Goal: Check status: Check status

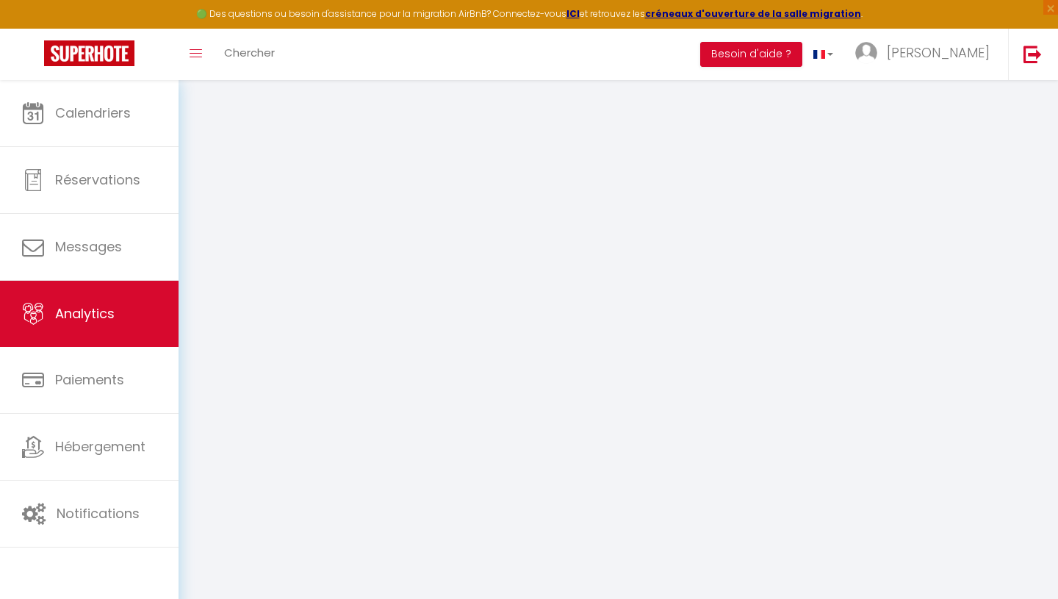
select select "2025"
select select "9"
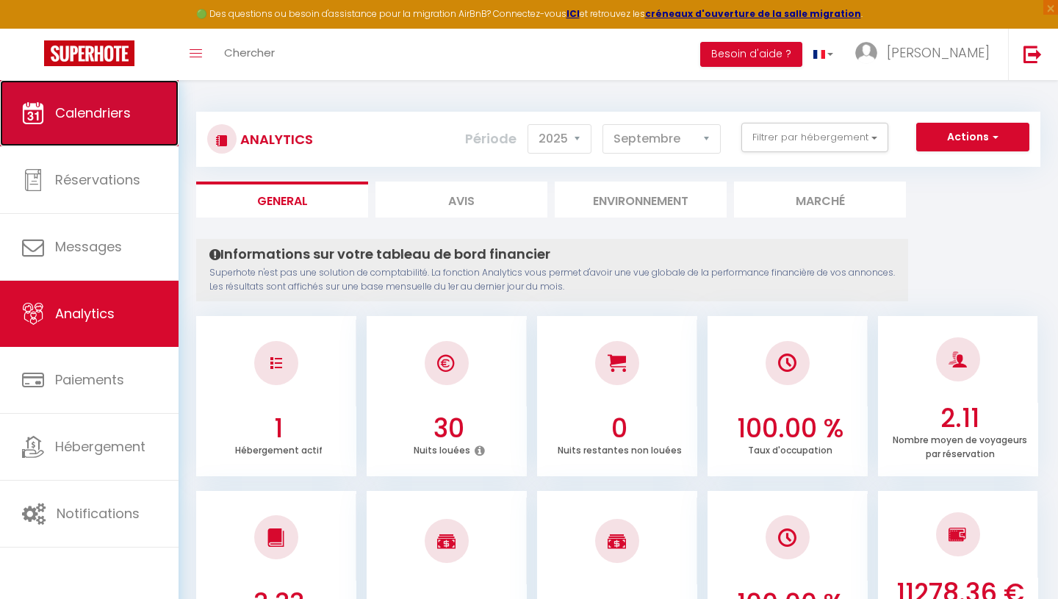
click at [126, 134] on link "Calendriers" at bounding box center [89, 113] width 178 height 66
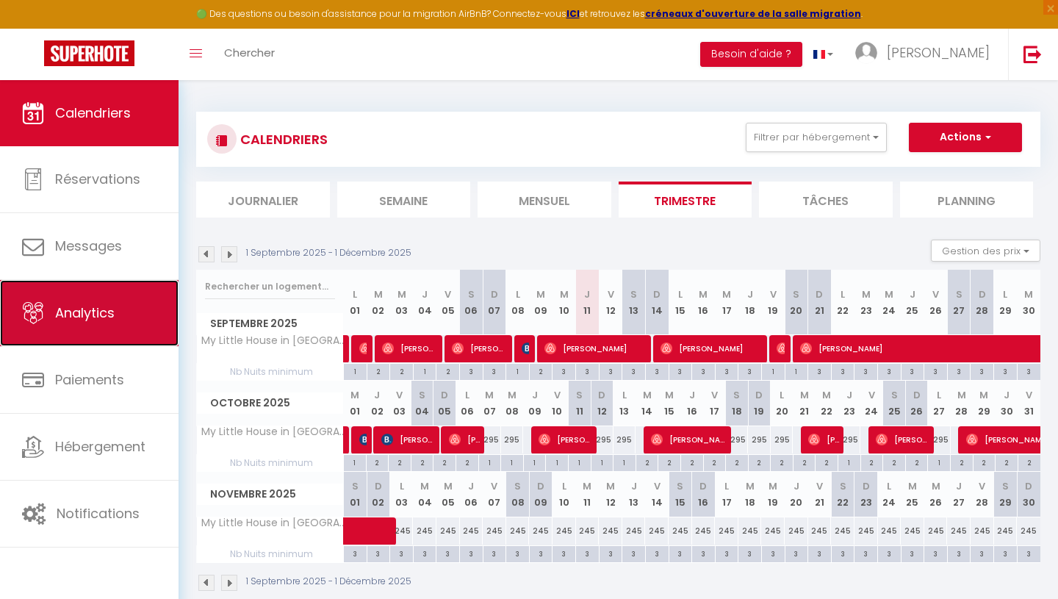
click at [121, 314] on link "Analytics" at bounding box center [89, 313] width 178 height 66
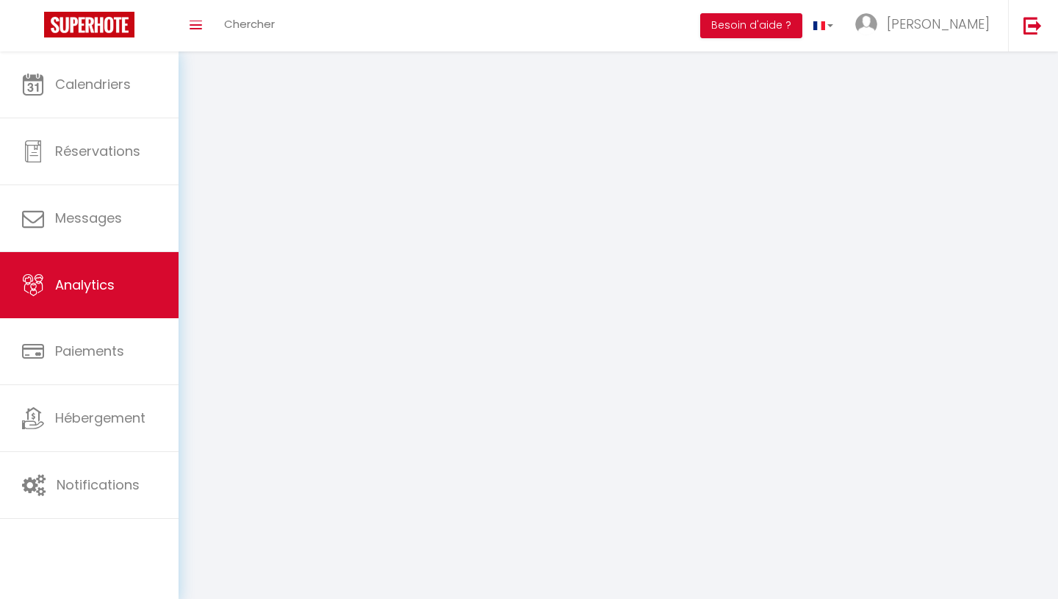
select select "2025"
select select "9"
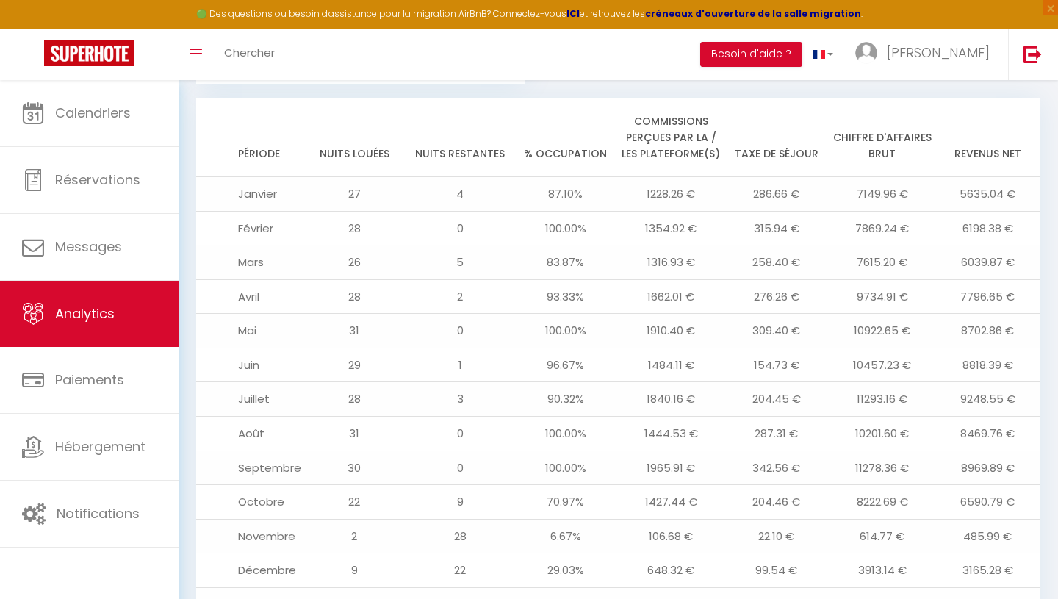
scroll to position [1568, 0]
